Goal: Task Accomplishment & Management: Complete application form

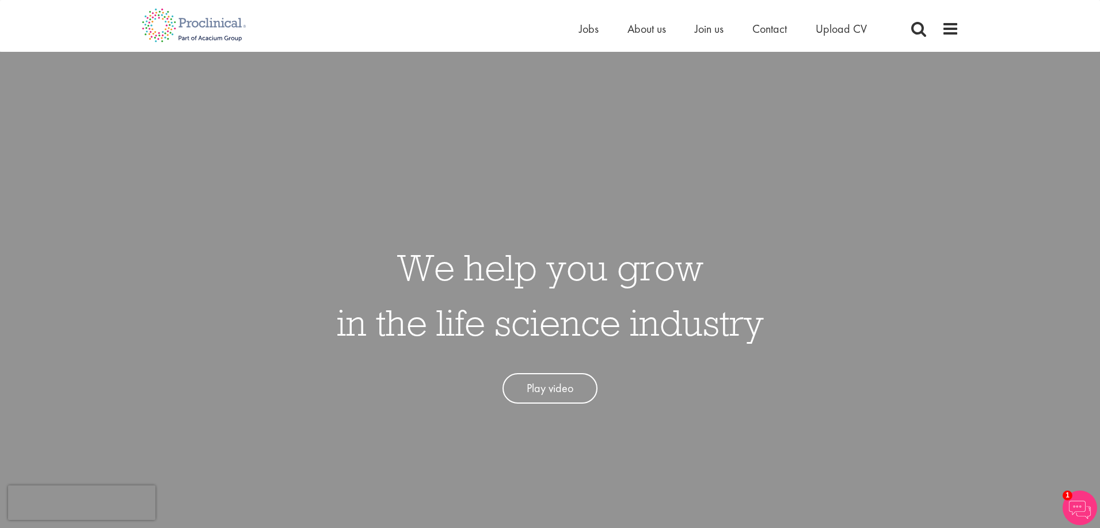
click at [839, 26] on span "Upload CV" at bounding box center [841, 28] width 51 height 15
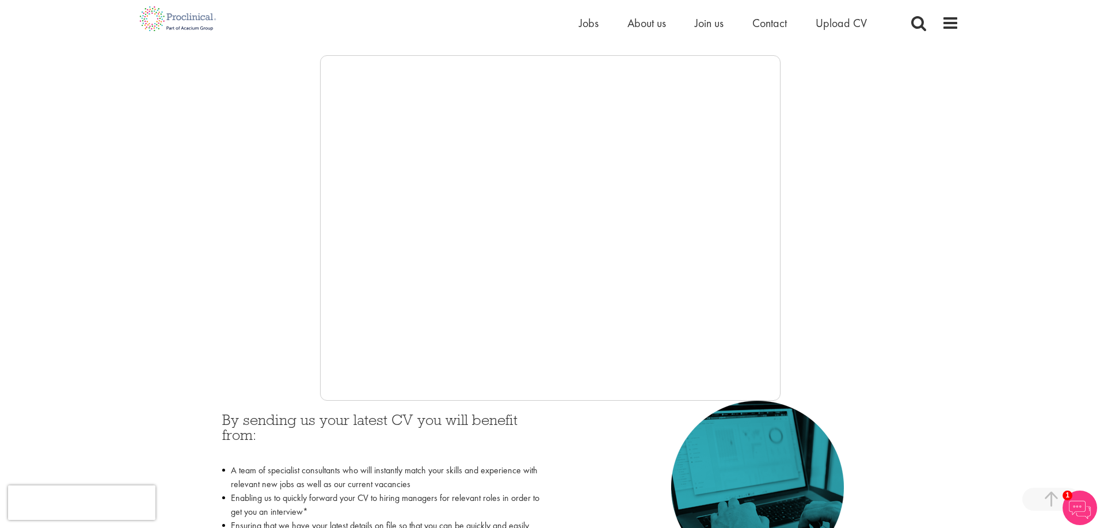
scroll to position [129, 0]
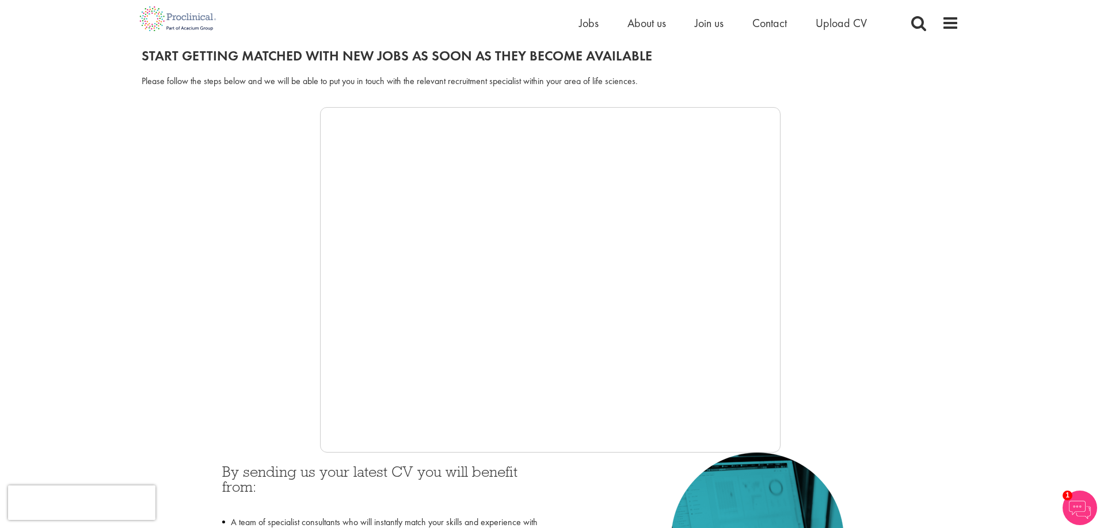
drag, startPoint x: 1105, startPoint y: 30, endPoint x: 1111, endPoint y: 50, distance: 20.6
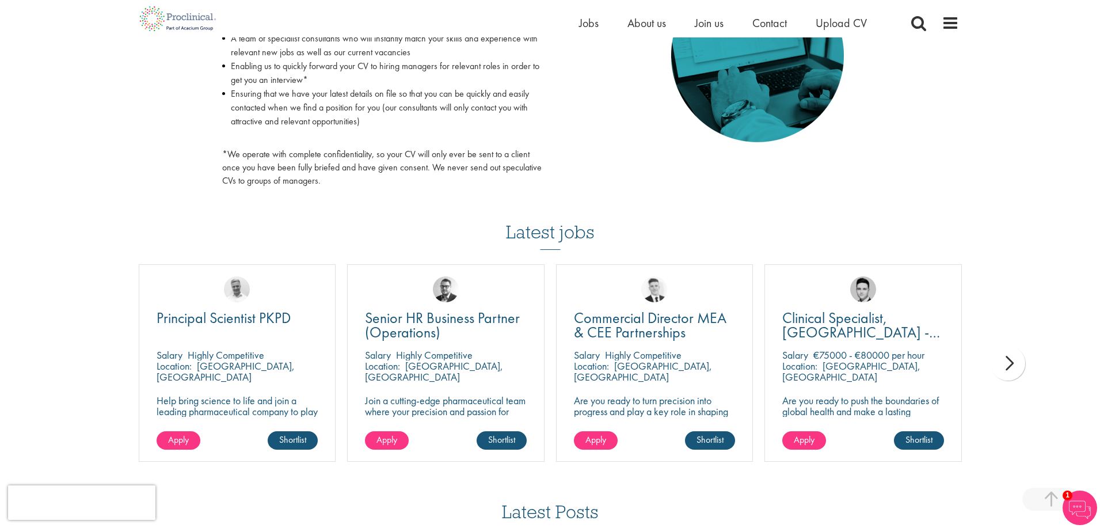
scroll to position [645, 0]
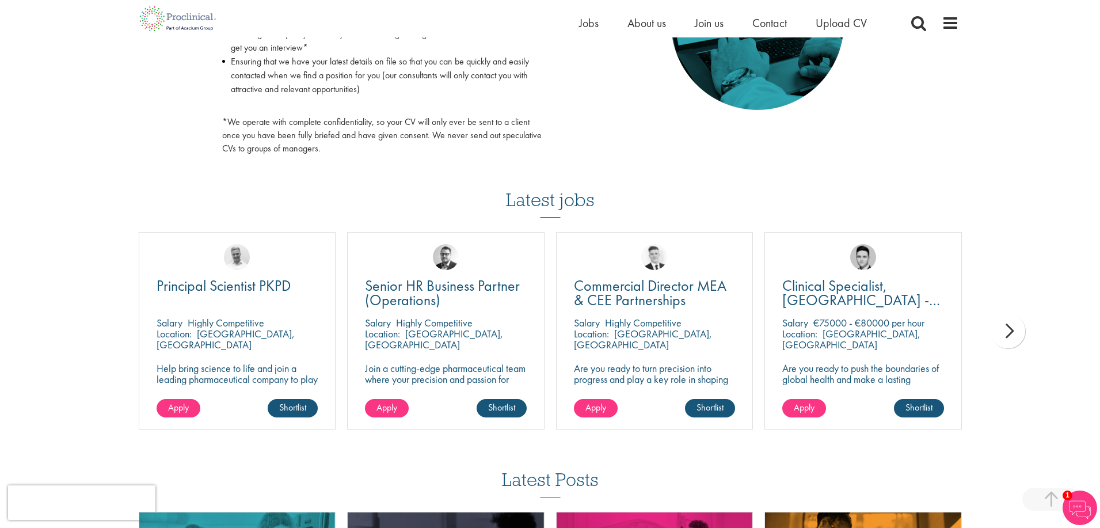
click at [1009, 325] on div "next" at bounding box center [1008, 331] width 35 height 35
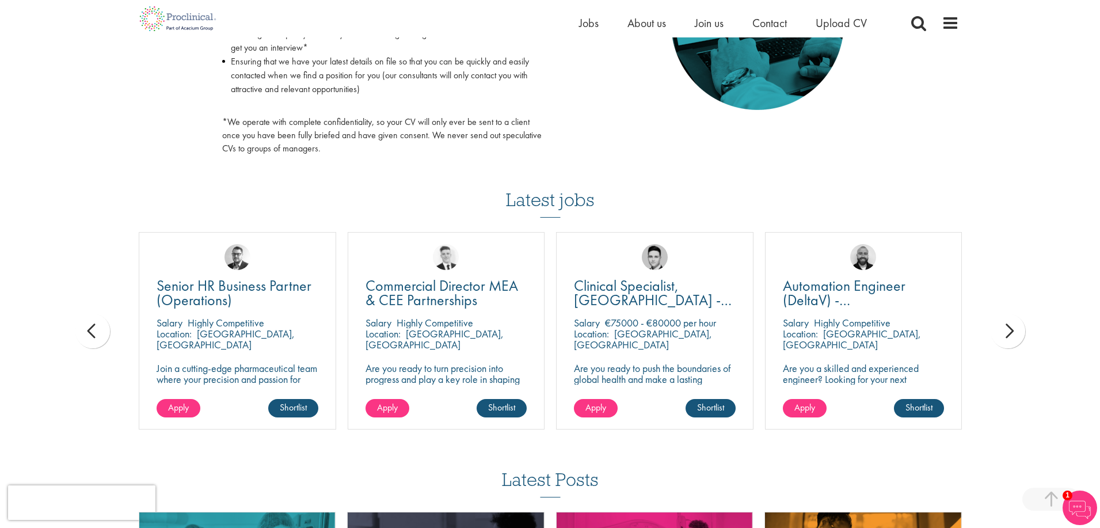
click at [1009, 325] on div "next" at bounding box center [1008, 331] width 35 height 35
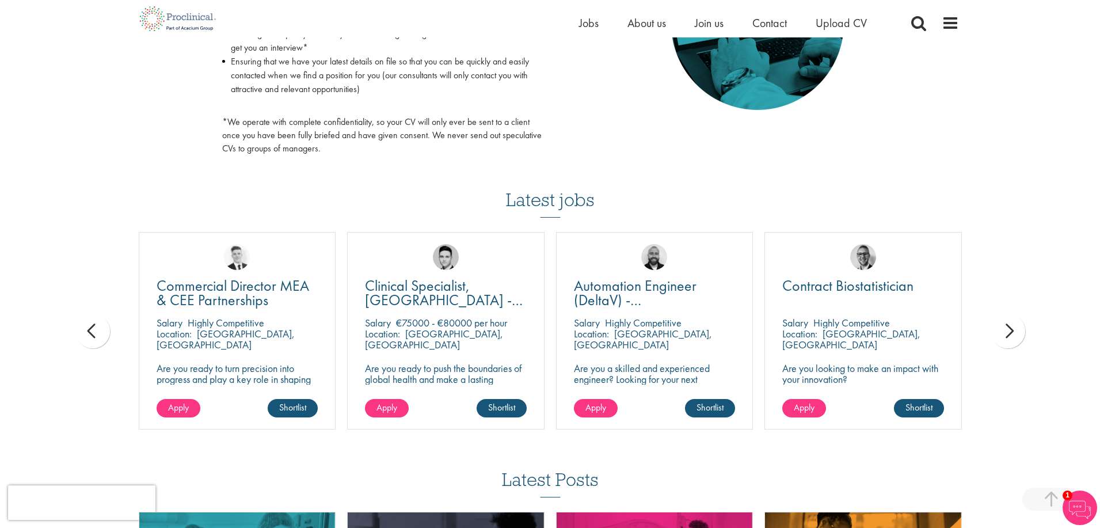
click at [1009, 325] on div "next" at bounding box center [1008, 331] width 35 height 35
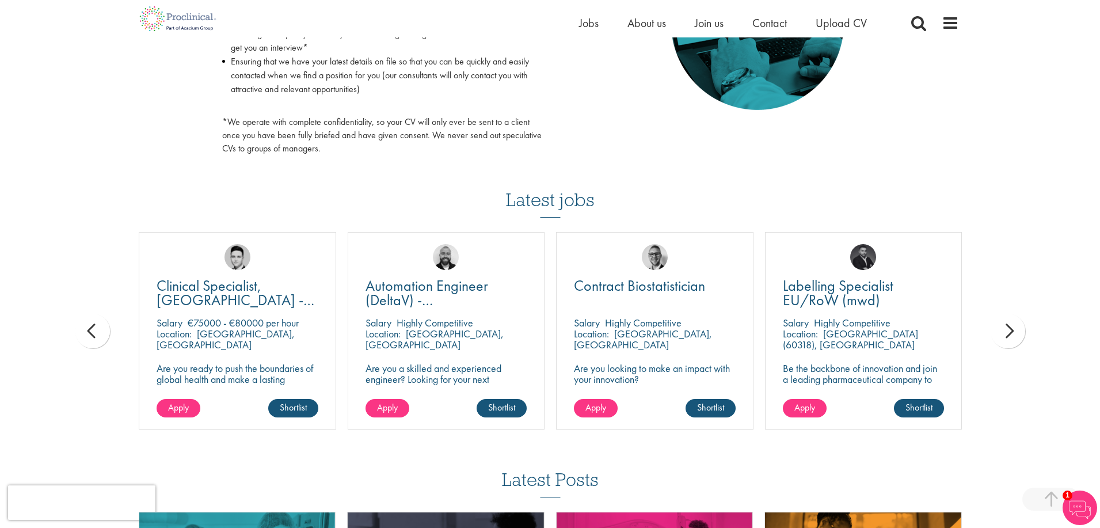
click at [1009, 325] on div "next" at bounding box center [1008, 331] width 35 height 35
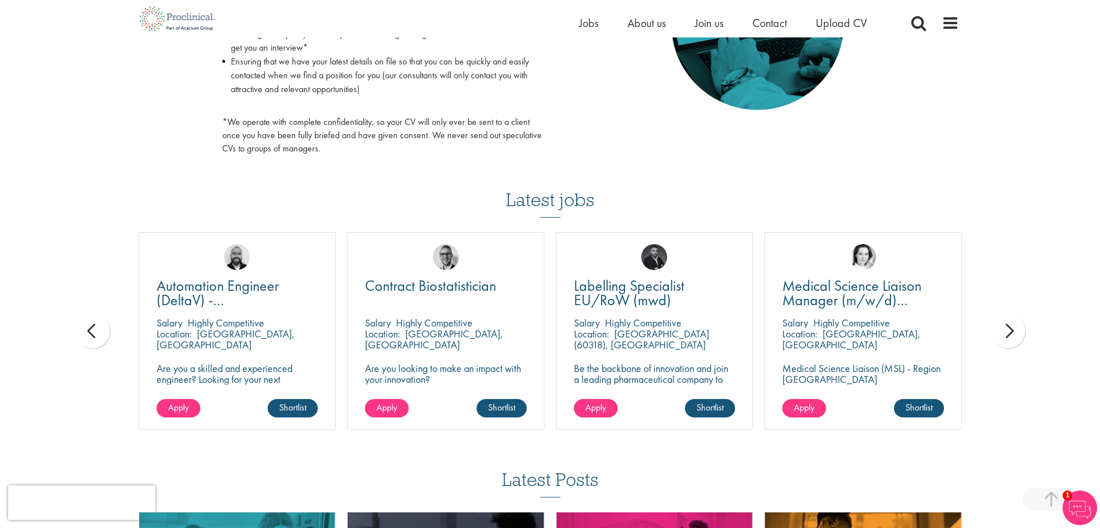
click at [1009, 325] on div "next" at bounding box center [1008, 331] width 35 height 35
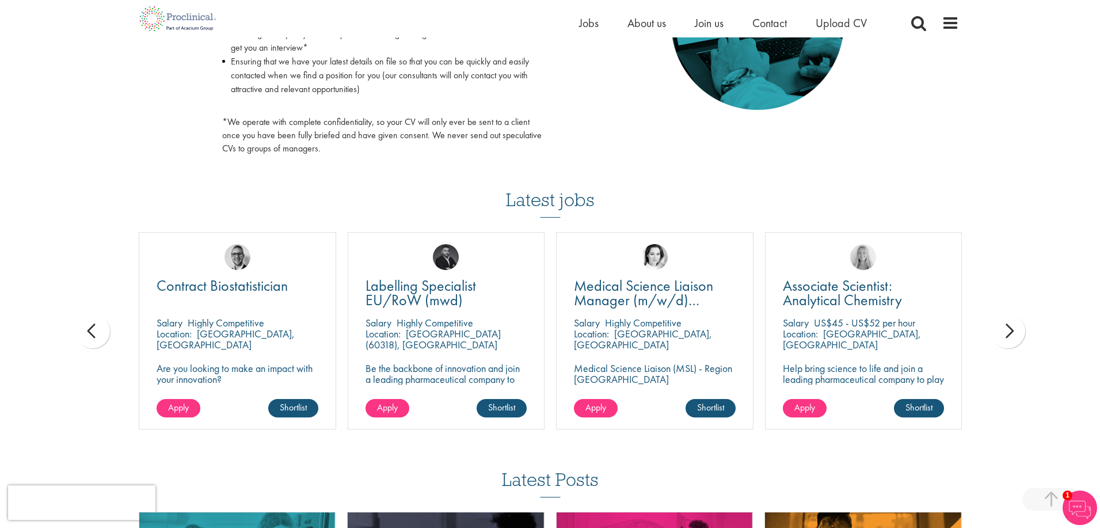
click at [1009, 325] on div "next" at bounding box center [1008, 331] width 35 height 35
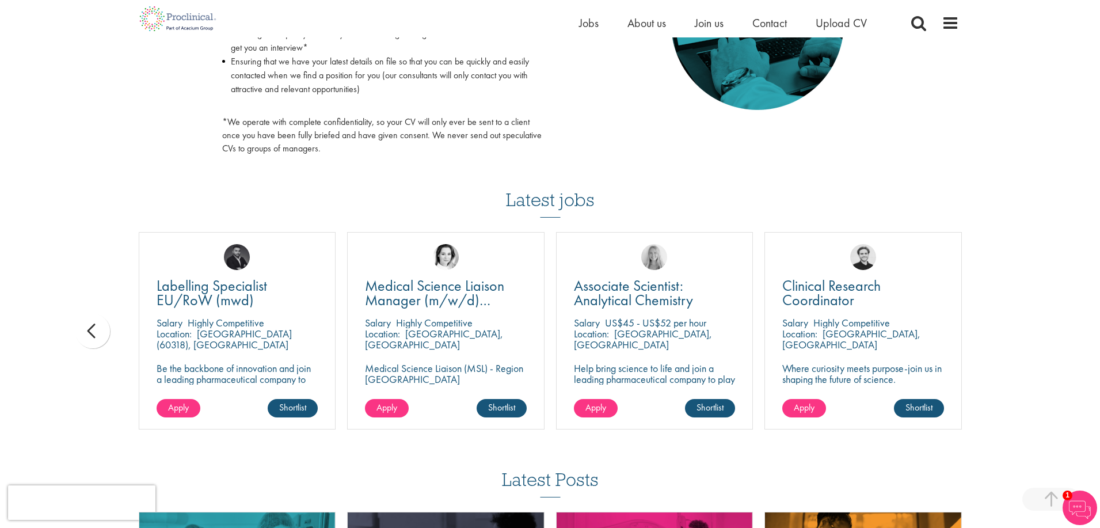
click at [1009, 325] on div "You are here: Home > Upload CV Upload CV Start getting matched with new jobs as…" at bounding box center [550, 54] width 1100 height 1398
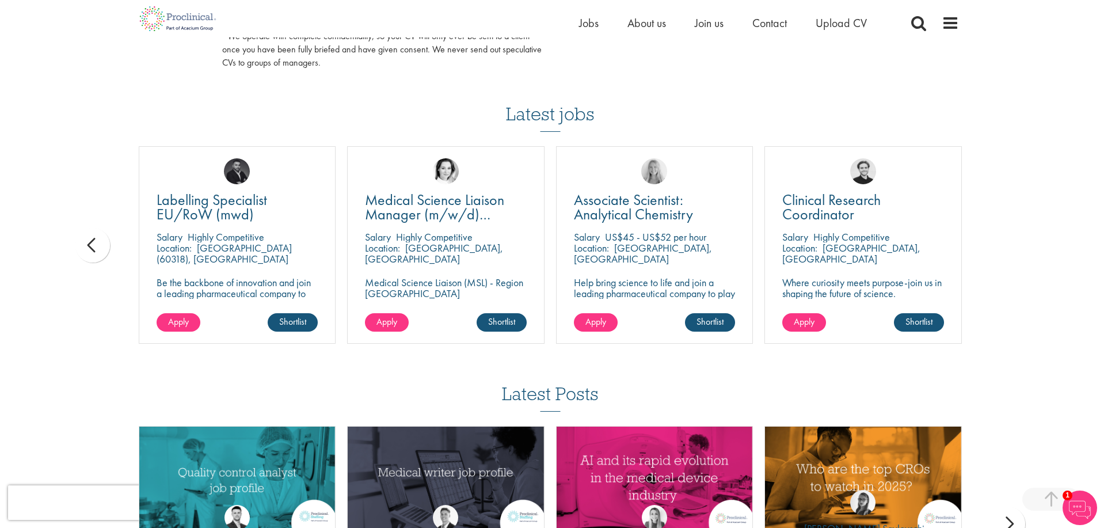
scroll to position [675, 0]
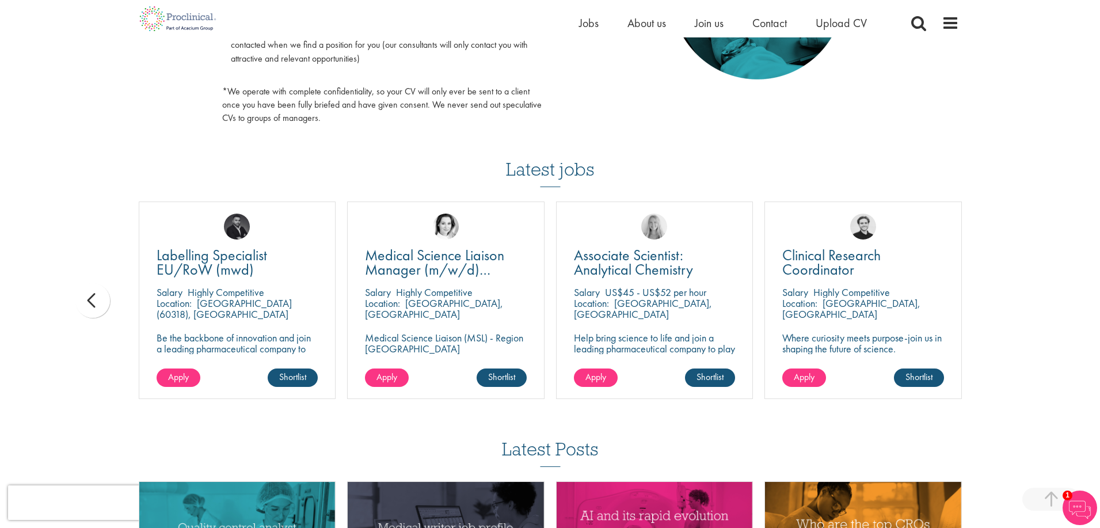
click at [112, 306] on div "You are here: Home > Upload CV Upload CV Start getting matched with new jobs as…" at bounding box center [550, 24] width 1100 height 1398
click at [98, 299] on div "prev" at bounding box center [92, 300] width 35 height 35
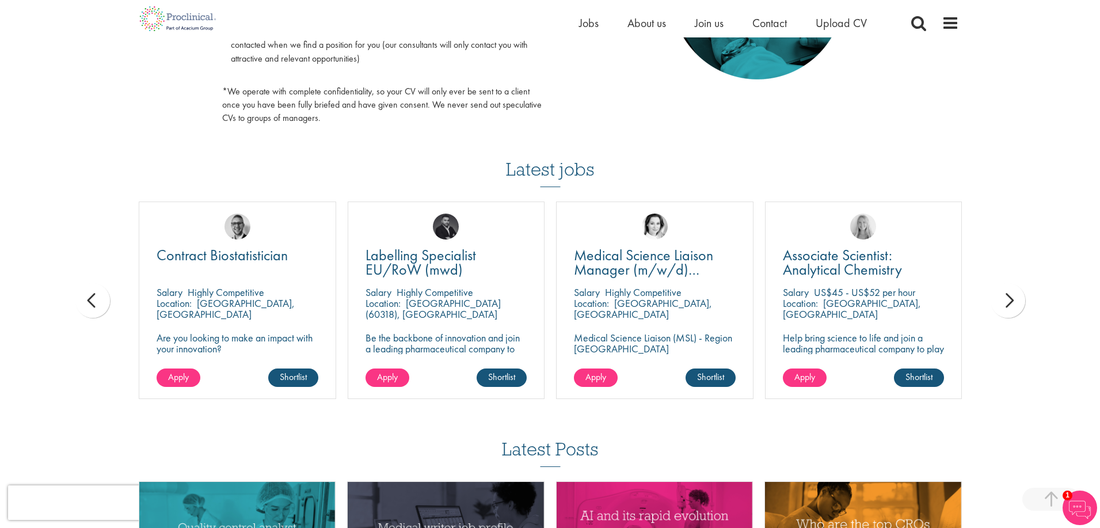
click at [98, 299] on div "prev" at bounding box center [92, 300] width 35 height 35
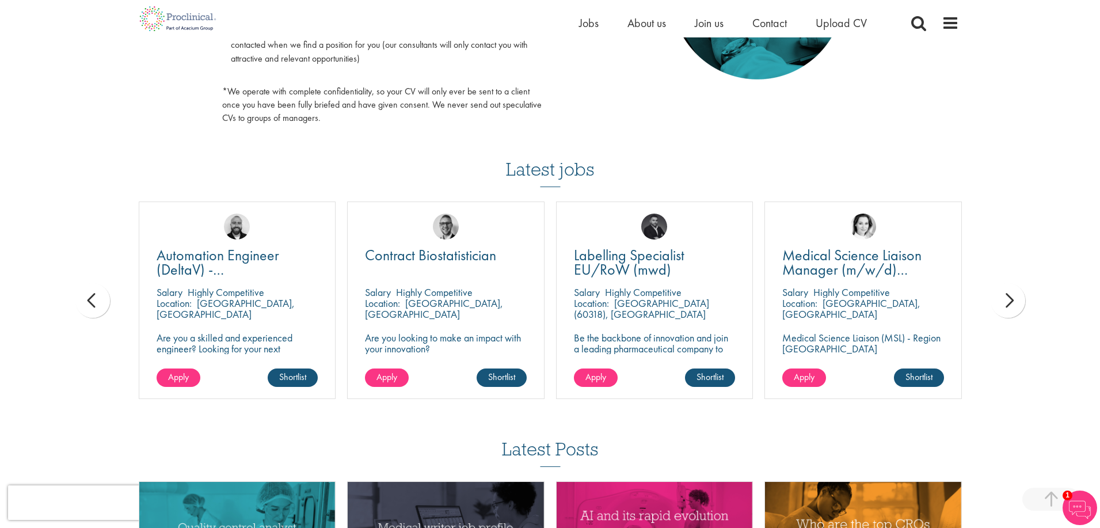
click at [98, 299] on div "prev" at bounding box center [92, 300] width 35 height 35
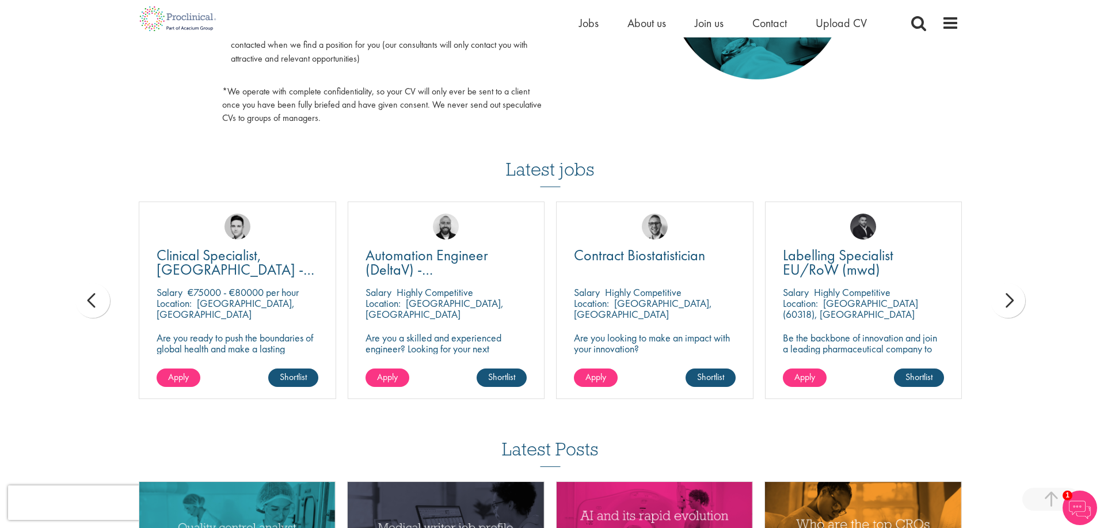
click at [98, 299] on div "prev" at bounding box center [92, 300] width 35 height 35
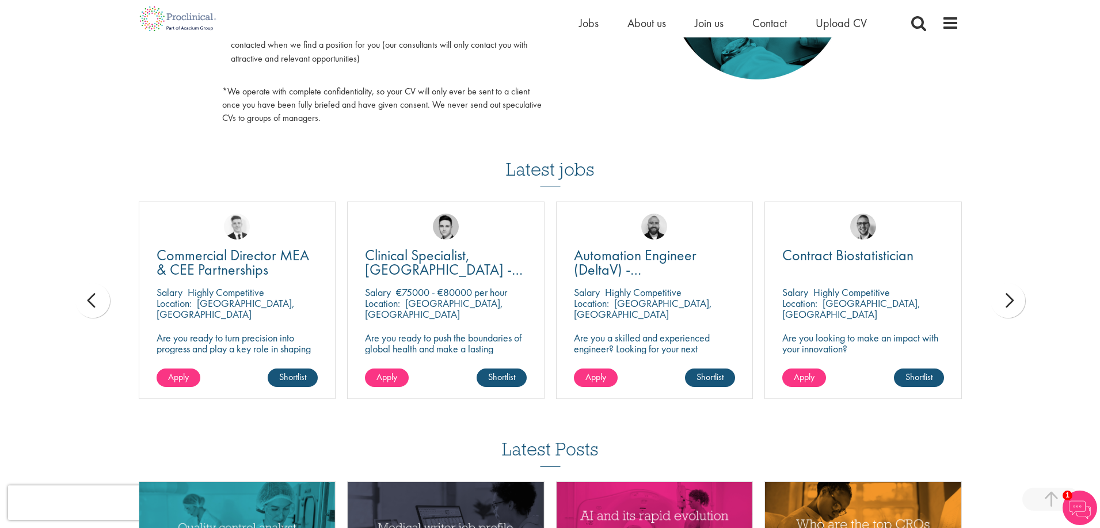
click at [98, 299] on div "prev" at bounding box center [92, 300] width 35 height 35
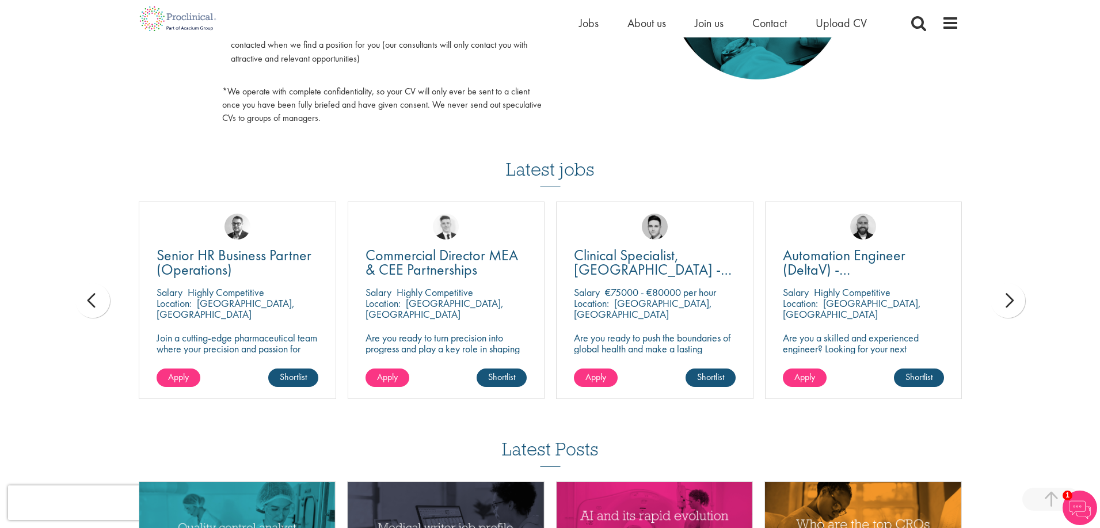
click at [98, 299] on div "prev" at bounding box center [92, 300] width 35 height 35
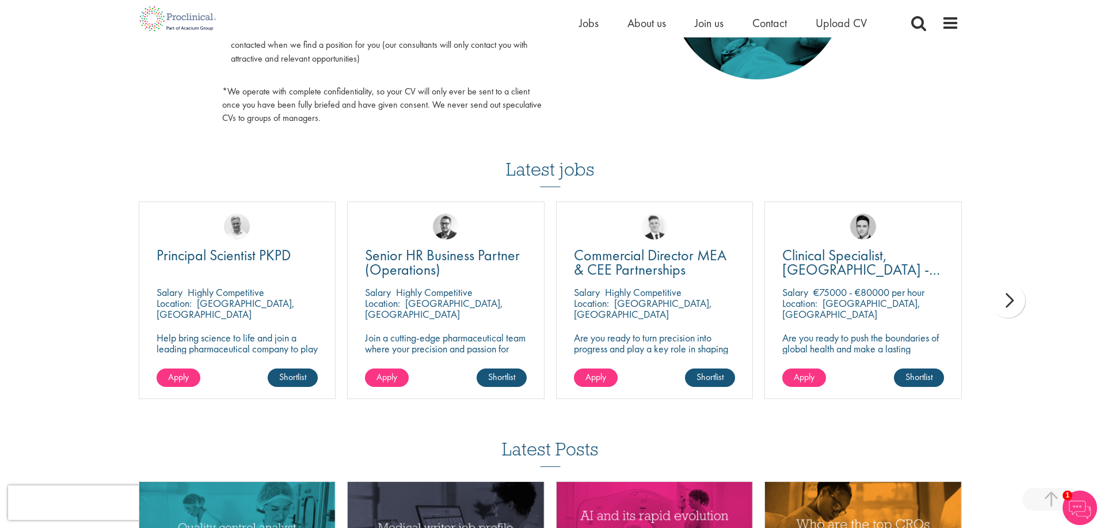
click at [98, 299] on div "You are here: Home > Upload CV Upload CV Start getting matched with new jobs as…" at bounding box center [550, 24] width 1100 height 1398
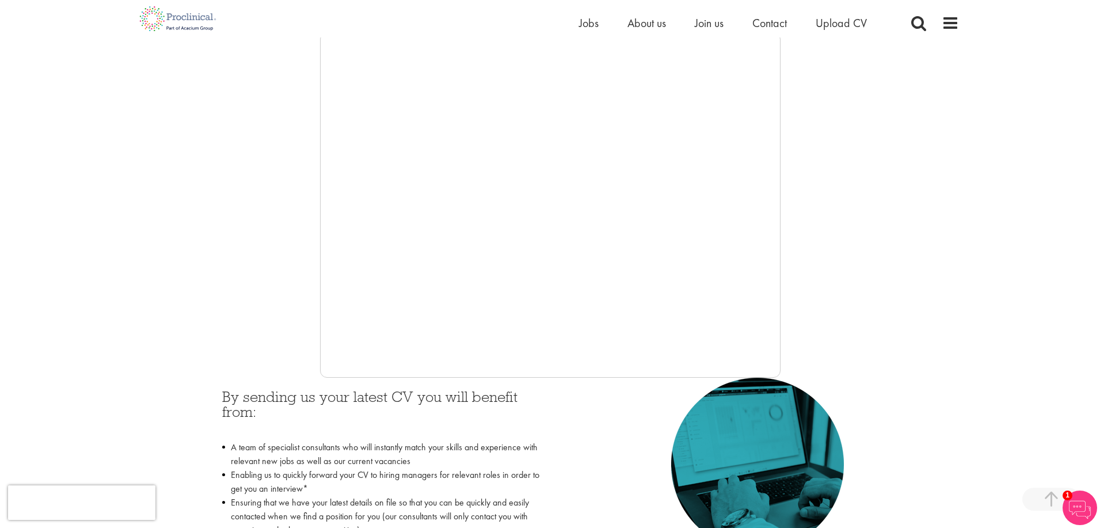
scroll to position [215, 0]
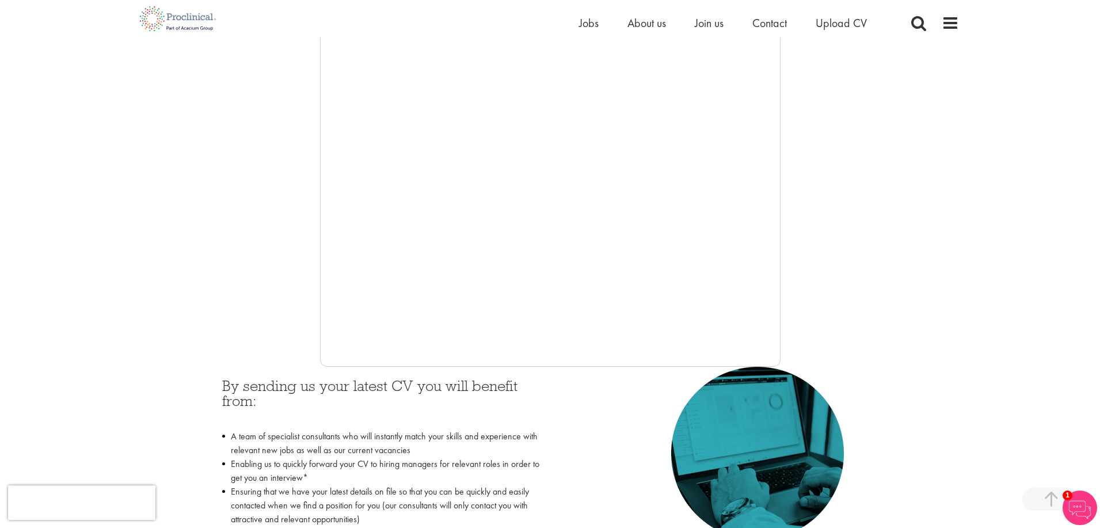
click at [846, 102] on div at bounding box center [550, 193] width 817 height 345
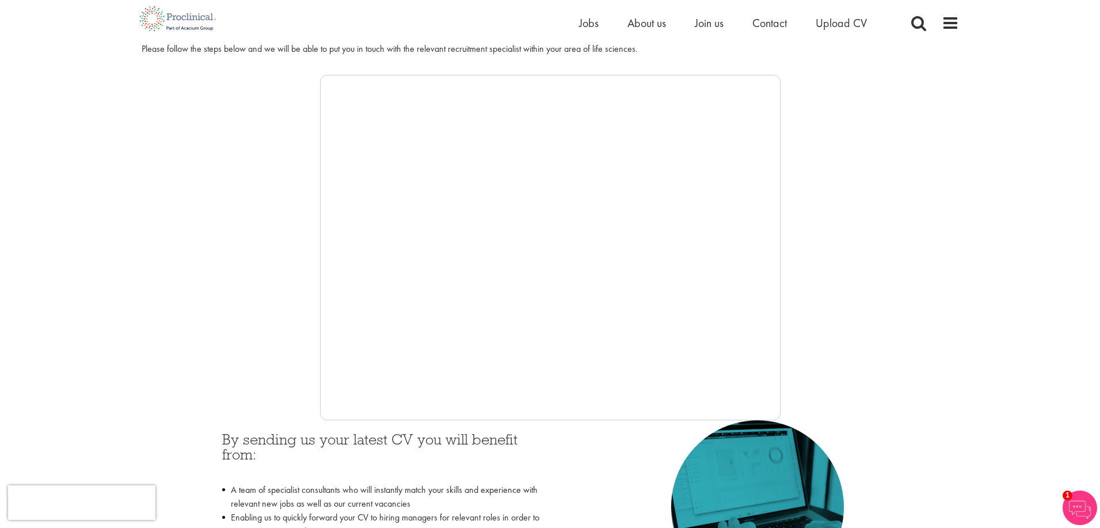
scroll to position [181, 0]
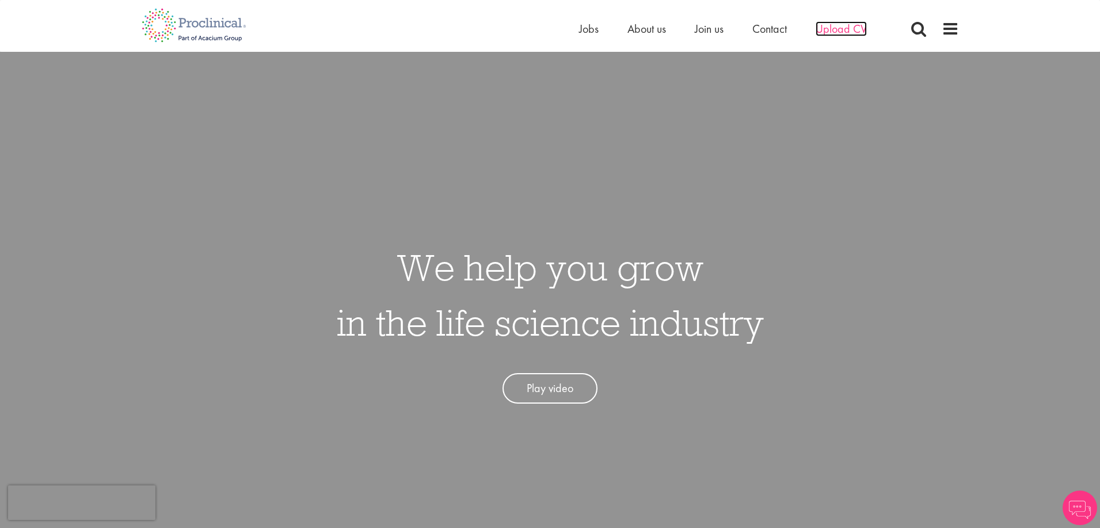
click at [851, 26] on span "Upload CV" at bounding box center [841, 28] width 51 height 15
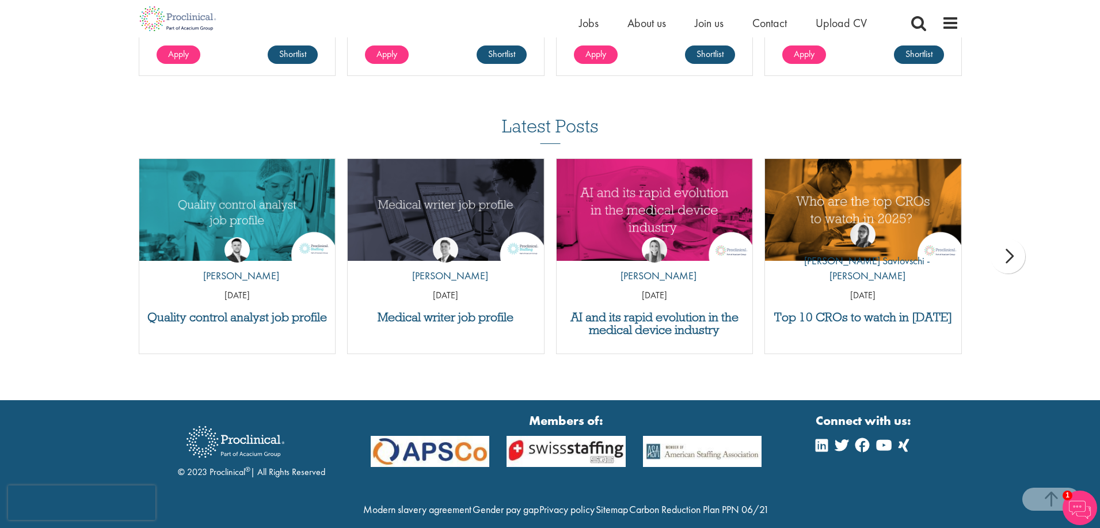
scroll to position [1052, 0]
